Goal: Task Accomplishment & Management: Use online tool/utility

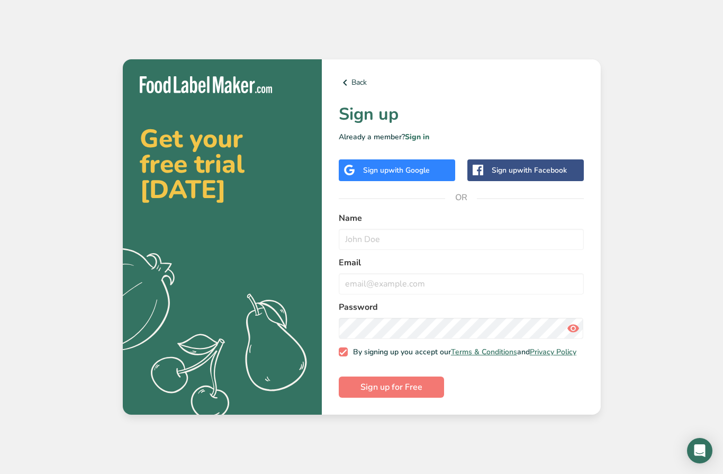
click at [427, 175] on span "with Google" at bounding box center [408, 170] width 41 height 10
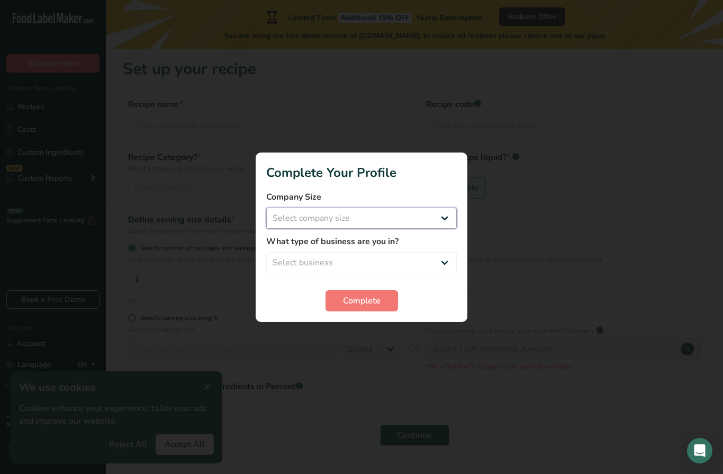
click at [410, 222] on select "Select company size Fewer than 10 Employees 10 to 50 Employees 51 to 500 Employ…" at bounding box center [361, 217] width 191 height 21
select select "1"
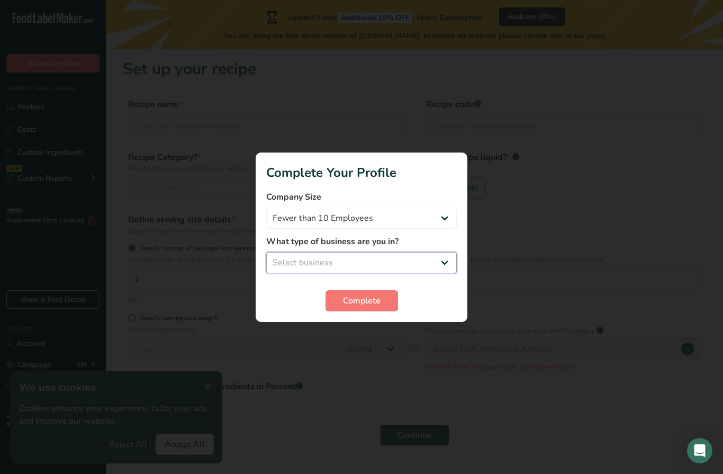
click at [411, 268] on select "Select business Packaged Food Manufacturer Restaurant & Cafe Bakery Meal Plans …" at bounding box center [361, 262] width 191 height 21
select select "1"
click at [376, 304] on span "Complete" at bounding box center [362, 300] width 38 height 13
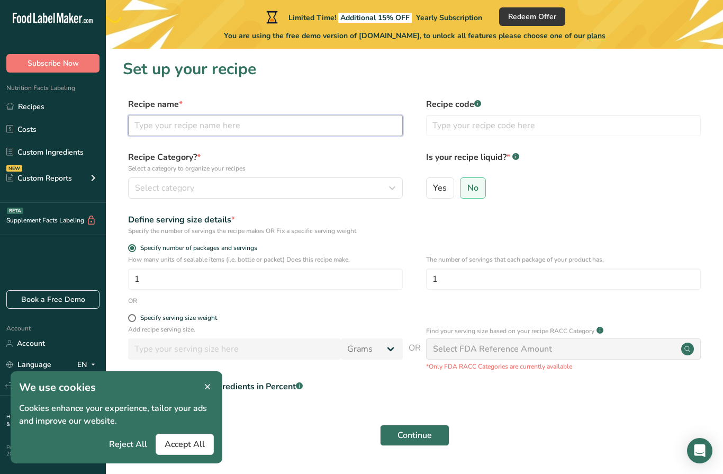
click at [305, 126] on input "text" at bounding box center [265, 125] width 275 height 21
type input "venison bites"
click at [158, 187] on span "Select category" at bounding box center [164, 188] width 59 height 13
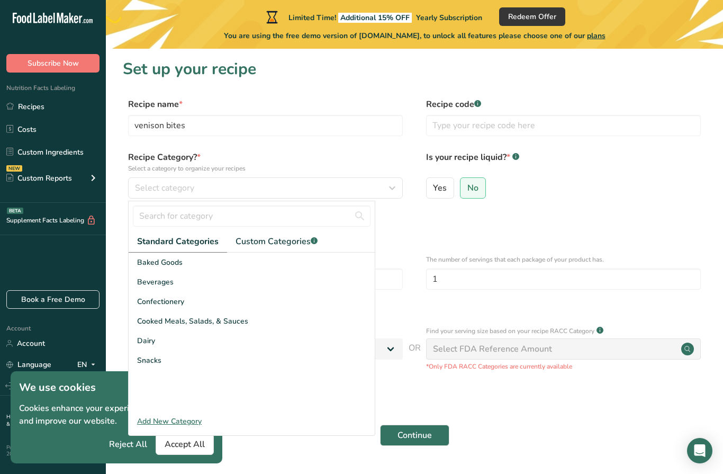
click at [155, 358] on span "Snacks" at bounding box center [149, 360] width 24 height 11
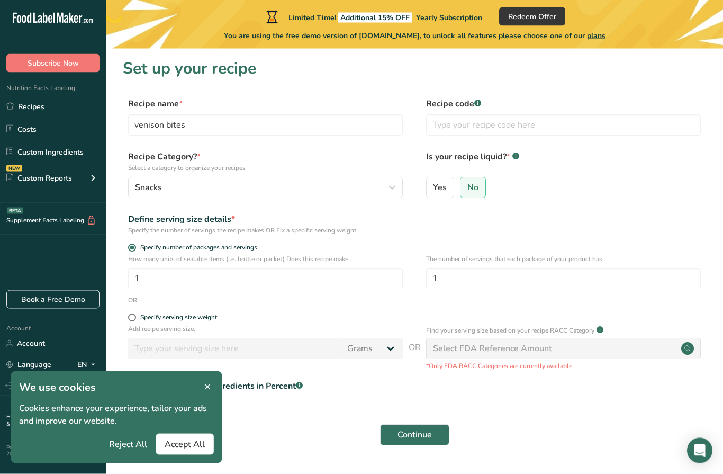
click at [133, 316] on span at bounding box center [132, 318] width 8 height 8
click at [133, 316] on input "Specify serving size weight" at bounding box center [131, 317] width 7 height 7
radio input "true"
radio input "false"
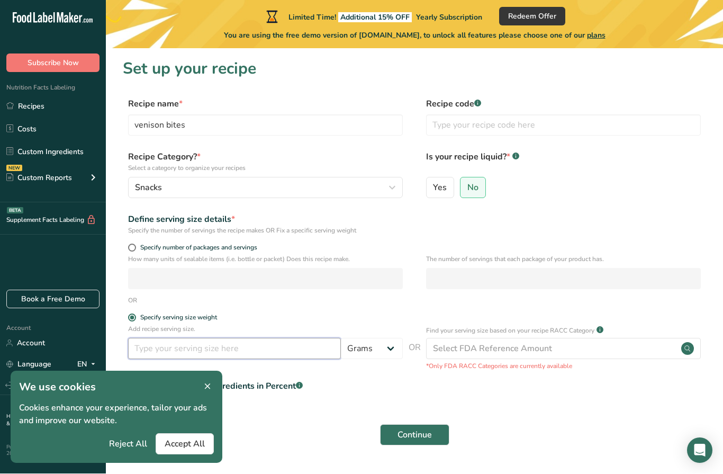
click at [161, 349] on input "number" at bounding box center [234, 348] width 213 height 21
type input "25"
click at [141, 383] on span at bounding box center [140, 385] width 23 height 13
click at [136, 383] on input "Input Recipe ingredients in Percent .a-a{fill:#347362;}.b-a{fill:#fff;}" at bounding box center [132, 386] width 7 height 7
checkbox input "true"
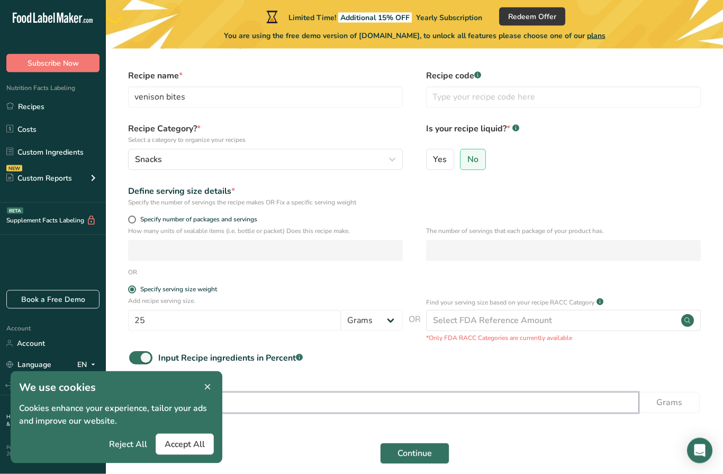
click at [521, 402] on input "number" at bounding box center [384, 402] width 510 height 21
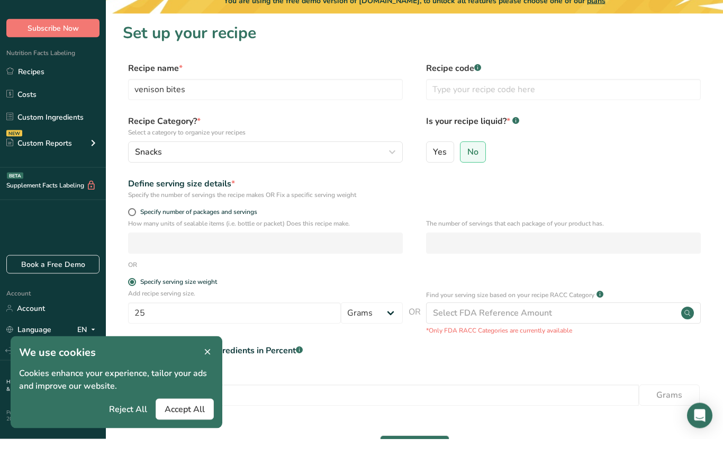
scroll to position [36, 0]
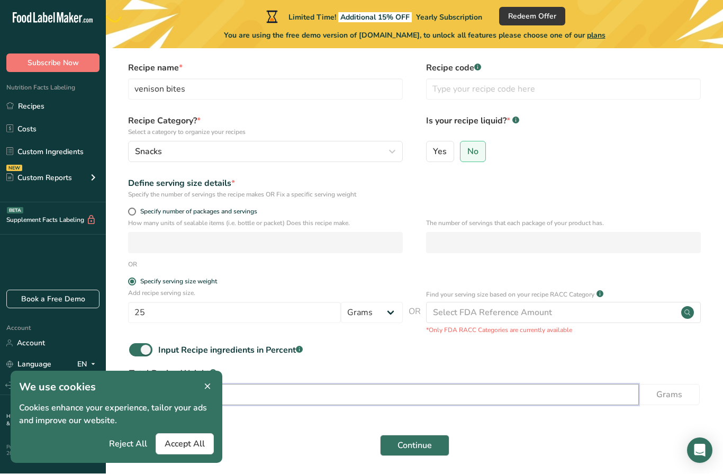
type input "25"
click at [191, 440] on span "Accept All" at bounding box center [185, 444] width 40 height 13
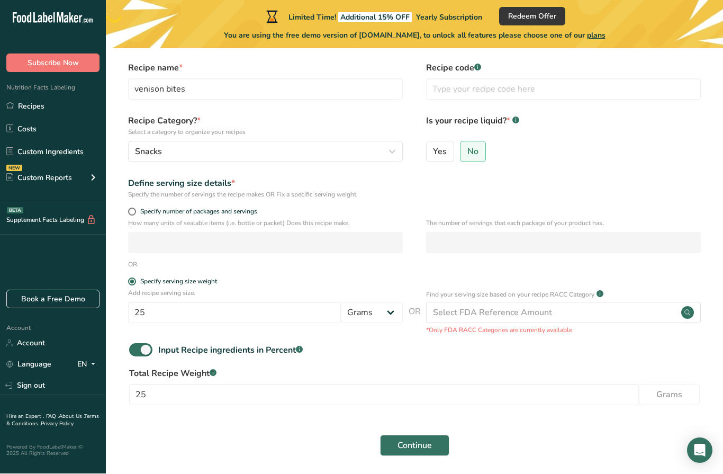
scroll to position [37, 0]
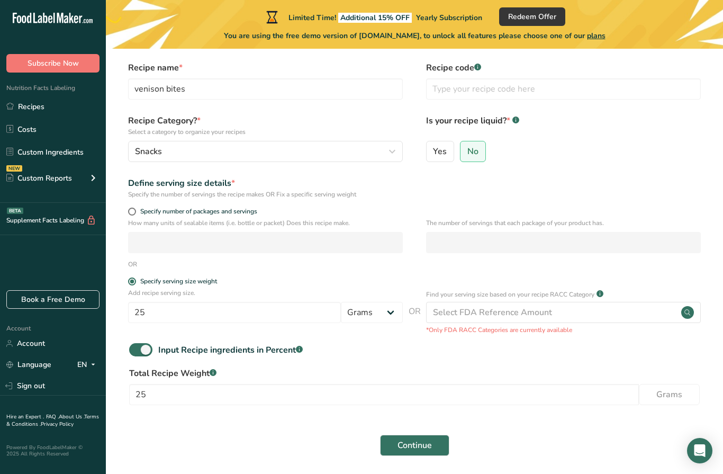
click at [413, 442] on span "Continue" at bounding box center [414, 445] width 34 height 13
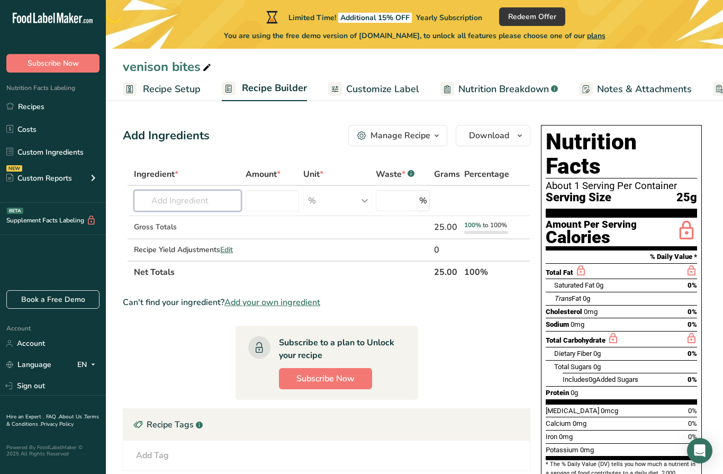
click at [161, 201] on input "text" at bounding box center [187, 200] width 107 height 21
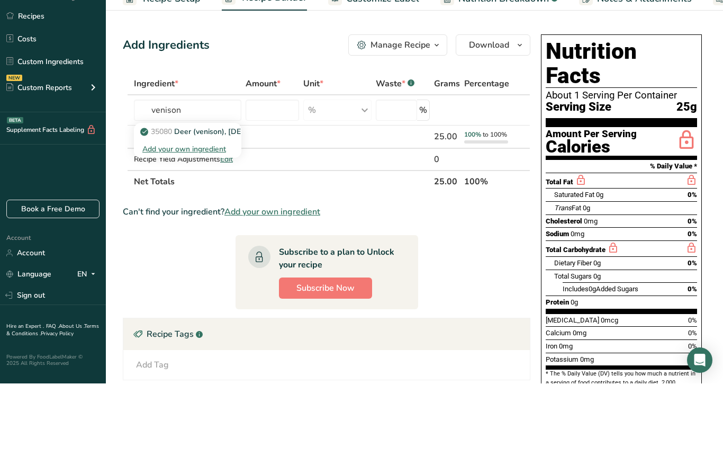
click at [180, 216] on p "35080 Deer (venison), [DEMOGRAPHIC_DATA], raw ([US_STATE][DEMOGRAPHIC_DATA])" at bounding box center [272, 221] width 260 height 11
type input "Deer (venison), [DEMOGRAPHIC_DATA], raw ([US_STATE] Native)"
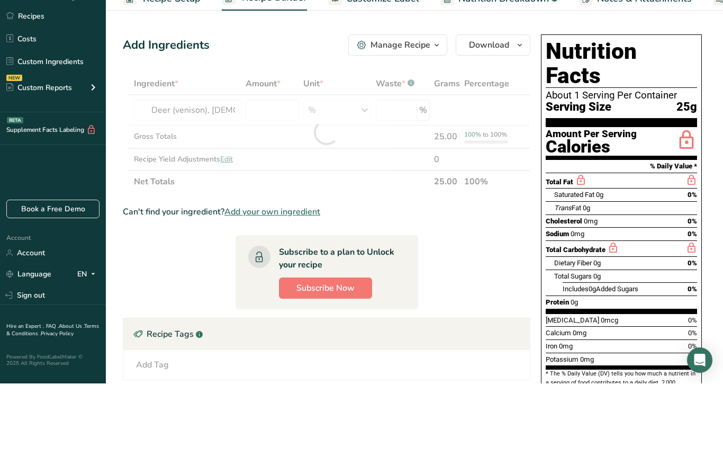
scroll to position [90, 0]
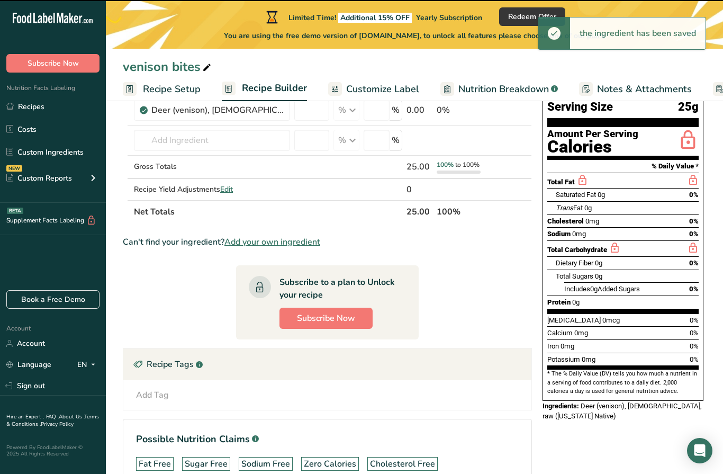
type input "0"
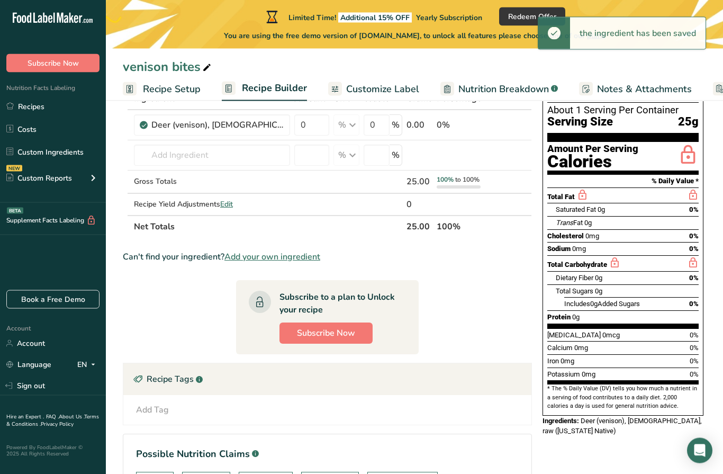
scroll to position [41, 0]
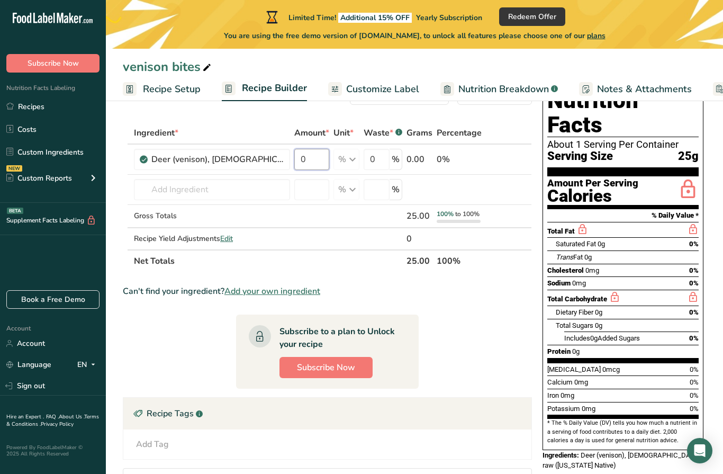
click at [319, 159] on input "0" at bounding box center [311, 159] width 35 height 21
type input "100"
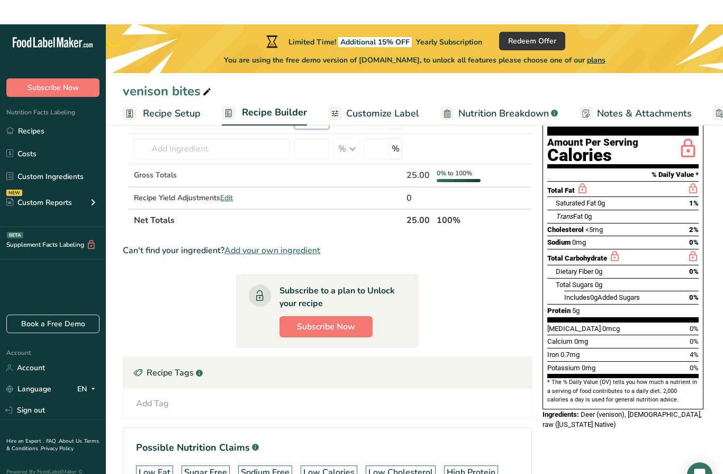
scroll to position [0, 0]
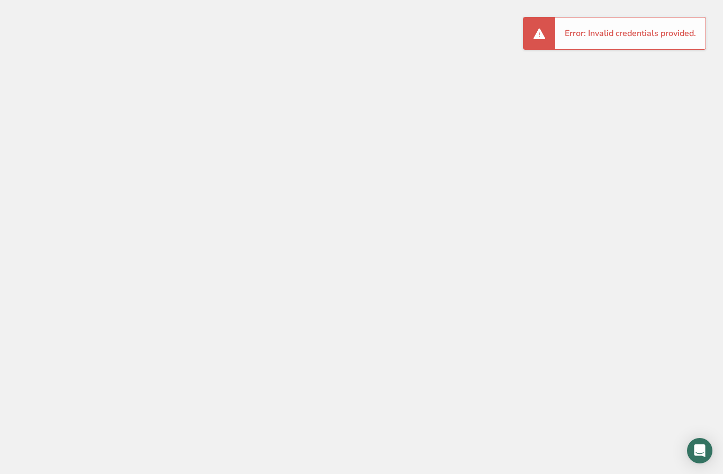
scroll to position [36, 0]
